Goal: Task Accomplishment & Management: Use online tool/utility

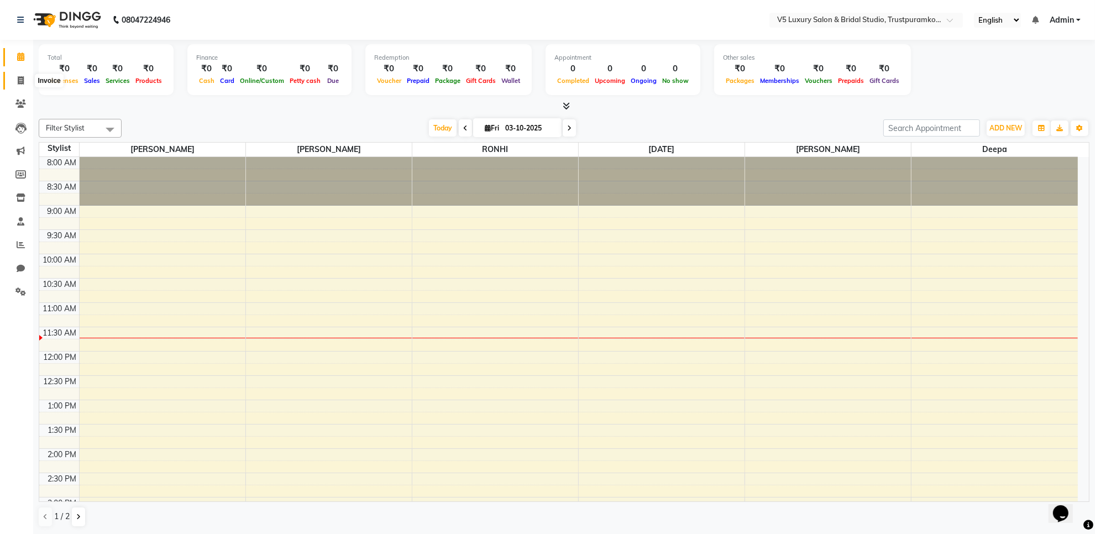
click at [22, 78] on icon at bounding box center [21, 80] width 6 height 8
select select "service"
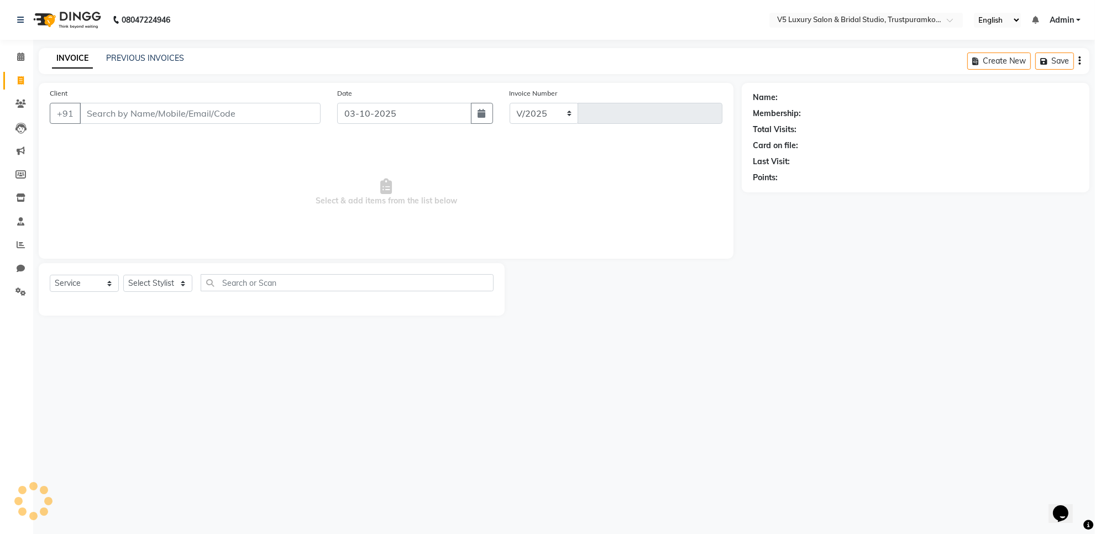
select select "7993"
type input "1725"
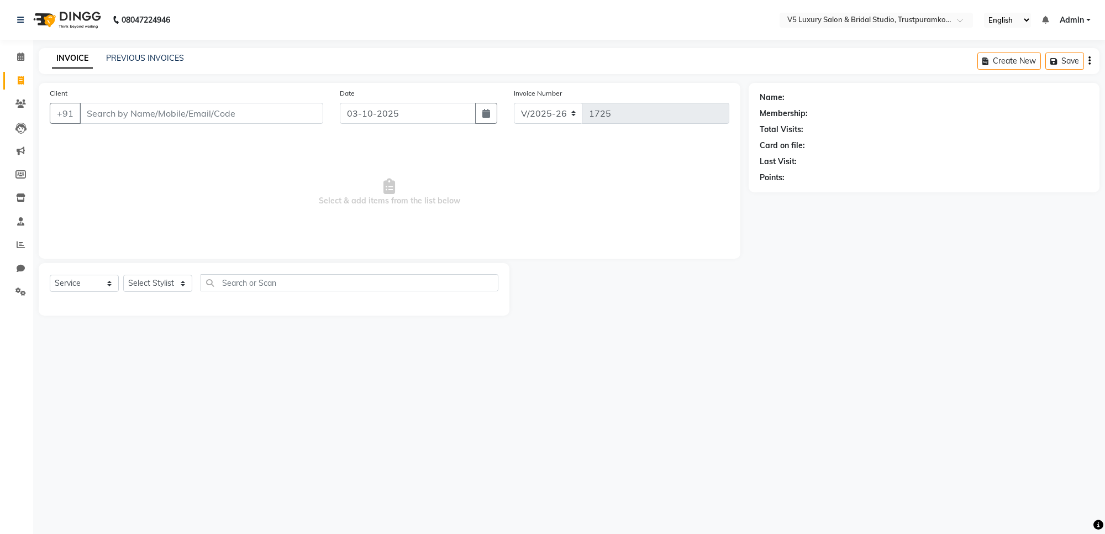
click at [1075, 15] on span "Admin" at bounding box center [1072, 20] width 24 height 12
click at [1046, 72] on link "Sign out" at bounding box center [1034, 75] width 101 height 17
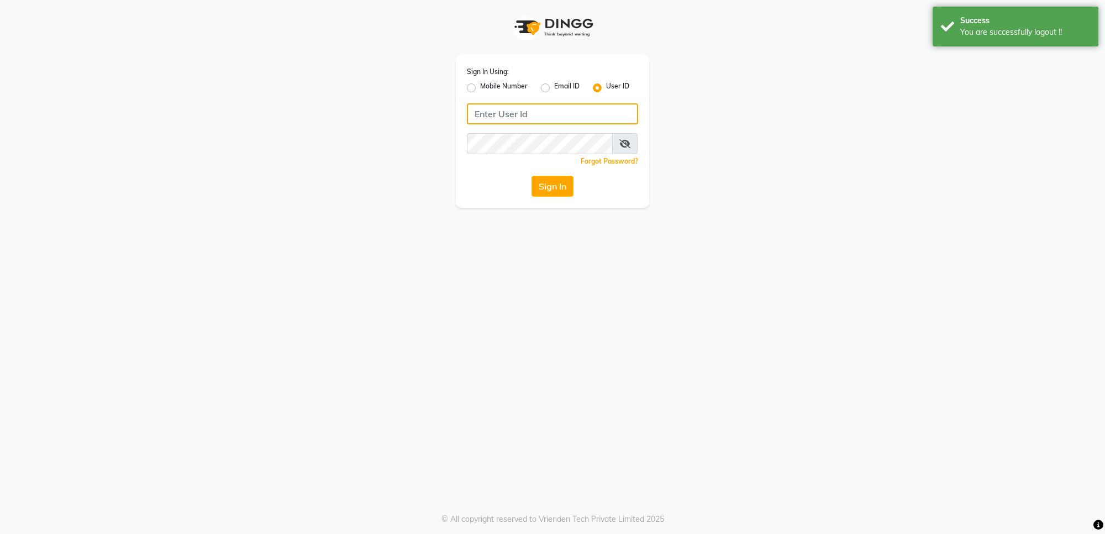
type input "v5123"
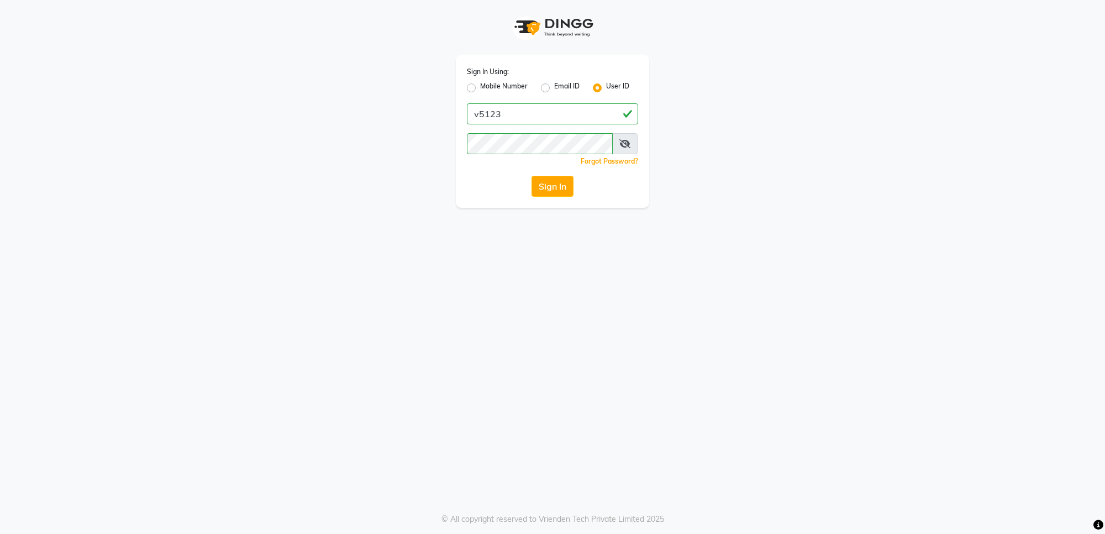
click at [625, 139] on icon at bounding box center [625, 143] width 11 height 9
click at [633, 143] on span at bounding box center [625, 143] width 24 height 21
click at [563, 190] on button "Sign In" at bounding box center [553, 186] width 42 height 21
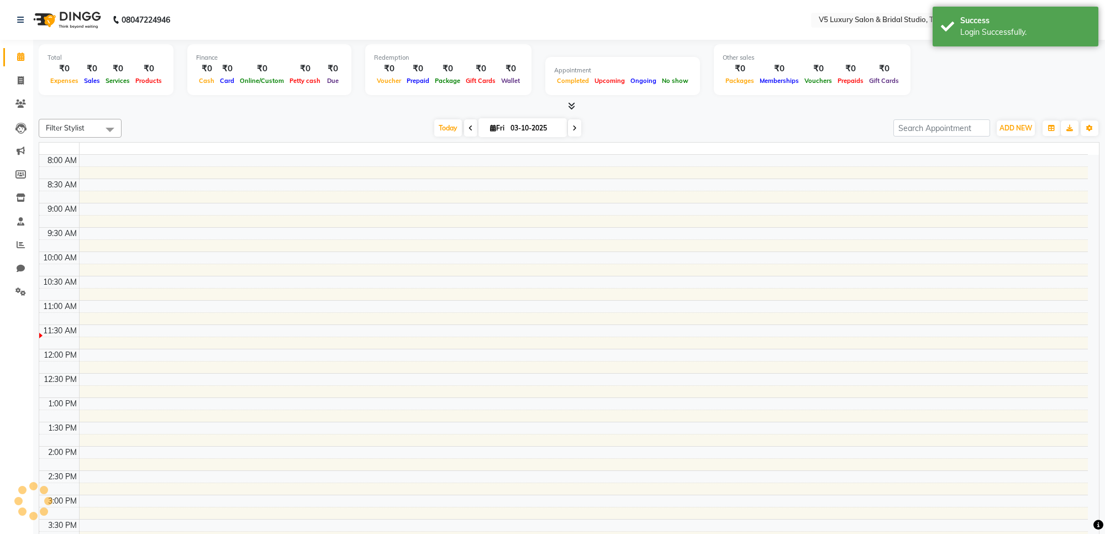
select select "en"
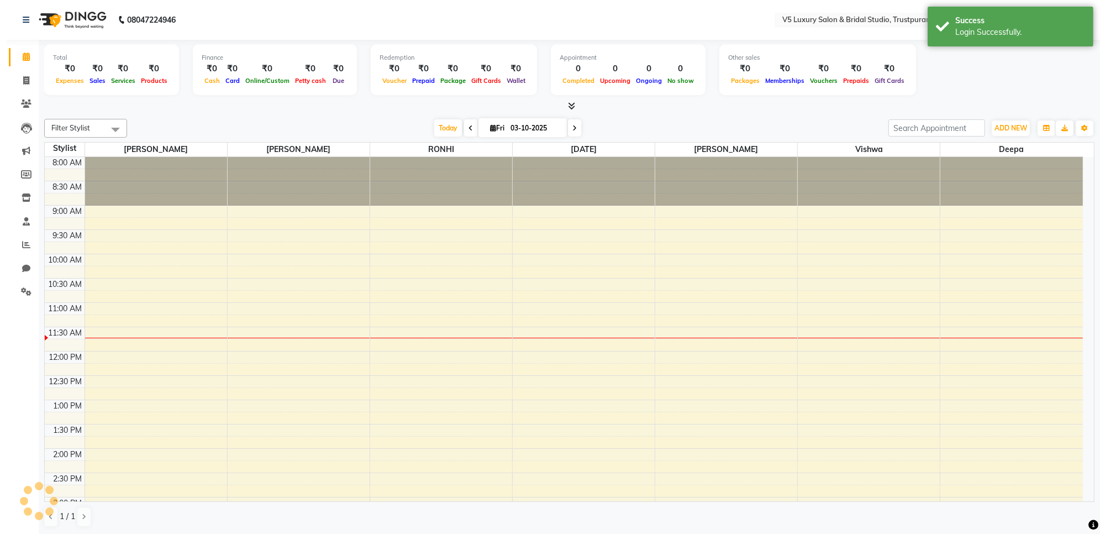
scroll to position [148, 0]
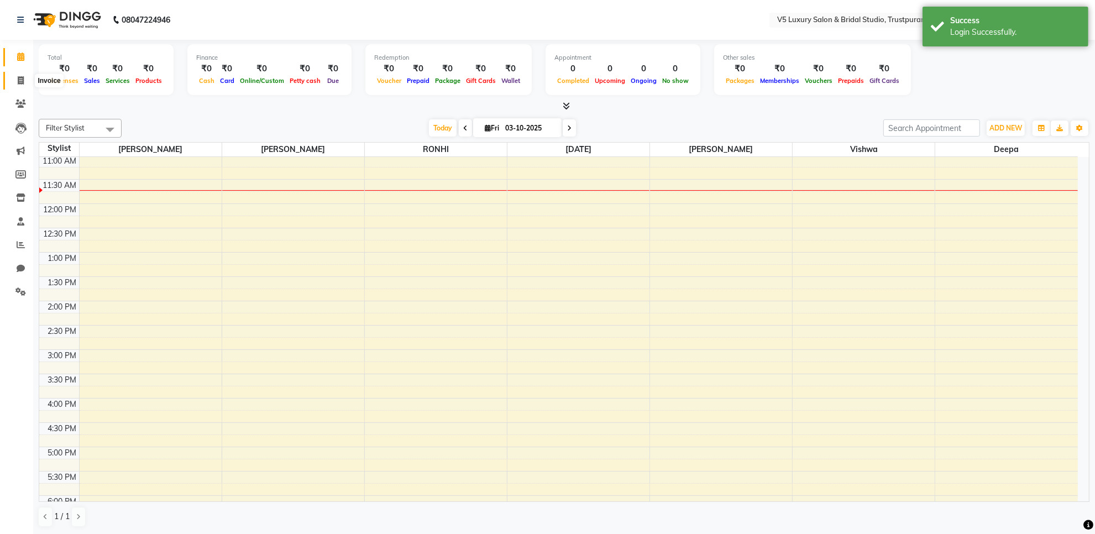
click at [20, 75] on span at bounding box center [20, 81] width 19 height 13
select select "service"
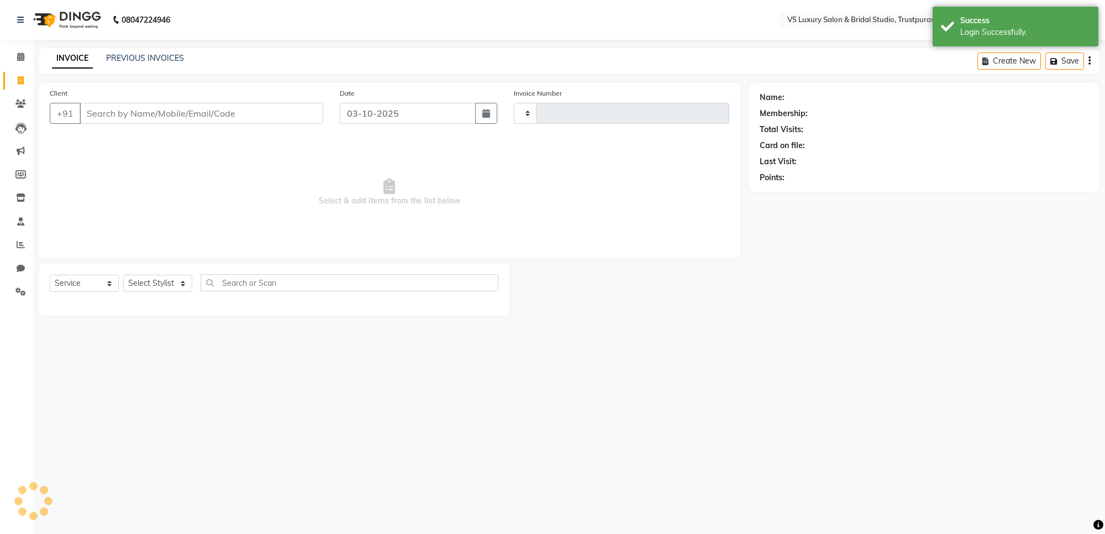
type input "1725"
select select "7993"
